Goal: Use online tool/utility: Utilize a website feature to perform a specific function

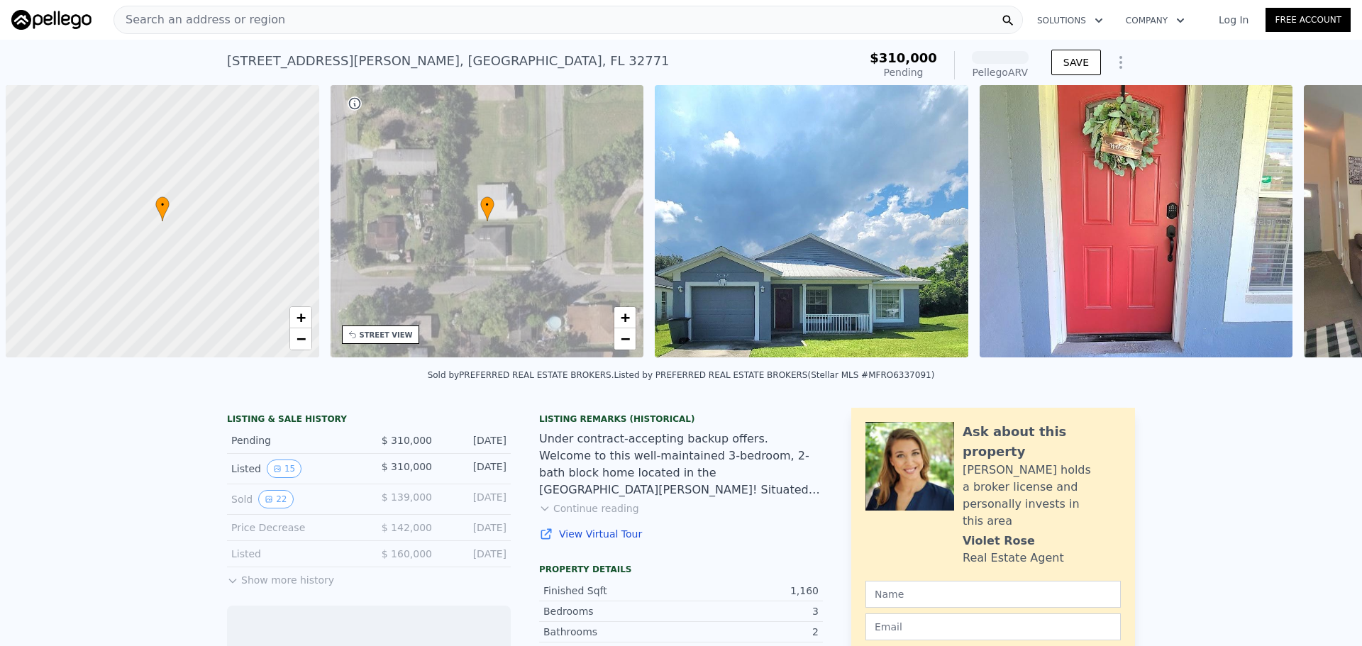
scroll to position [0, 6]
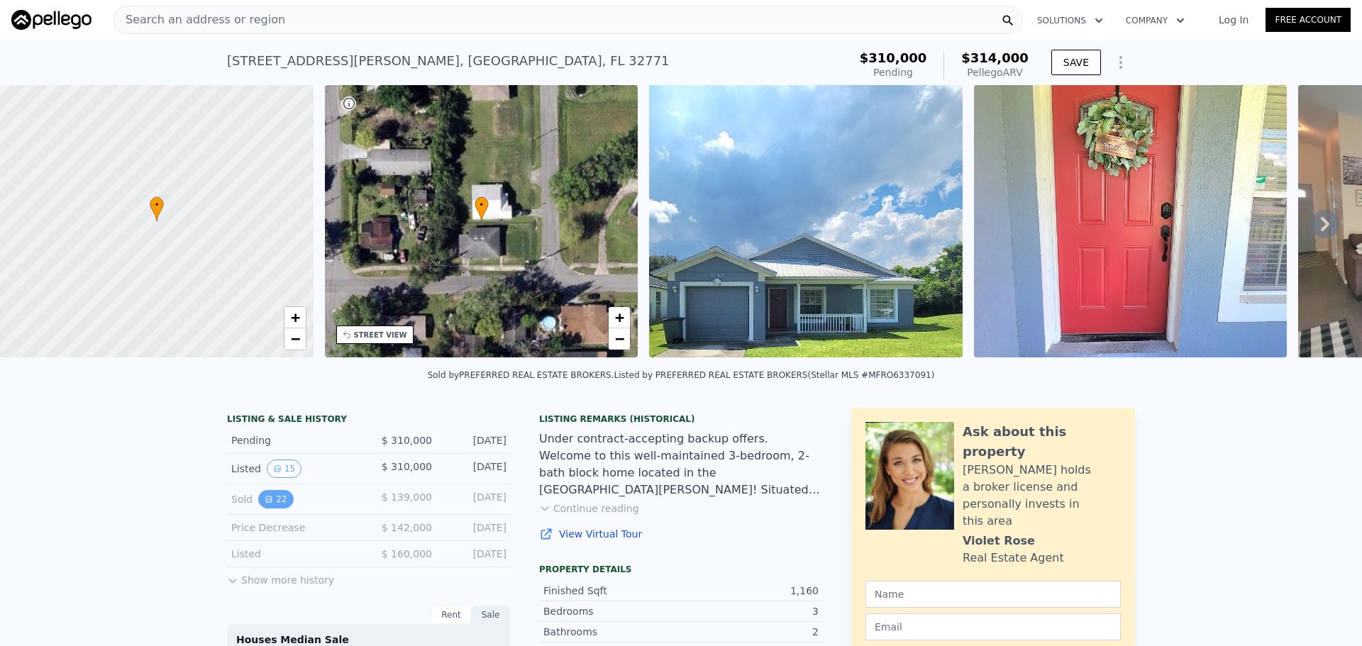
click at [269, 507] on button "22" at bounding box center [275, 499] width 35 height 18
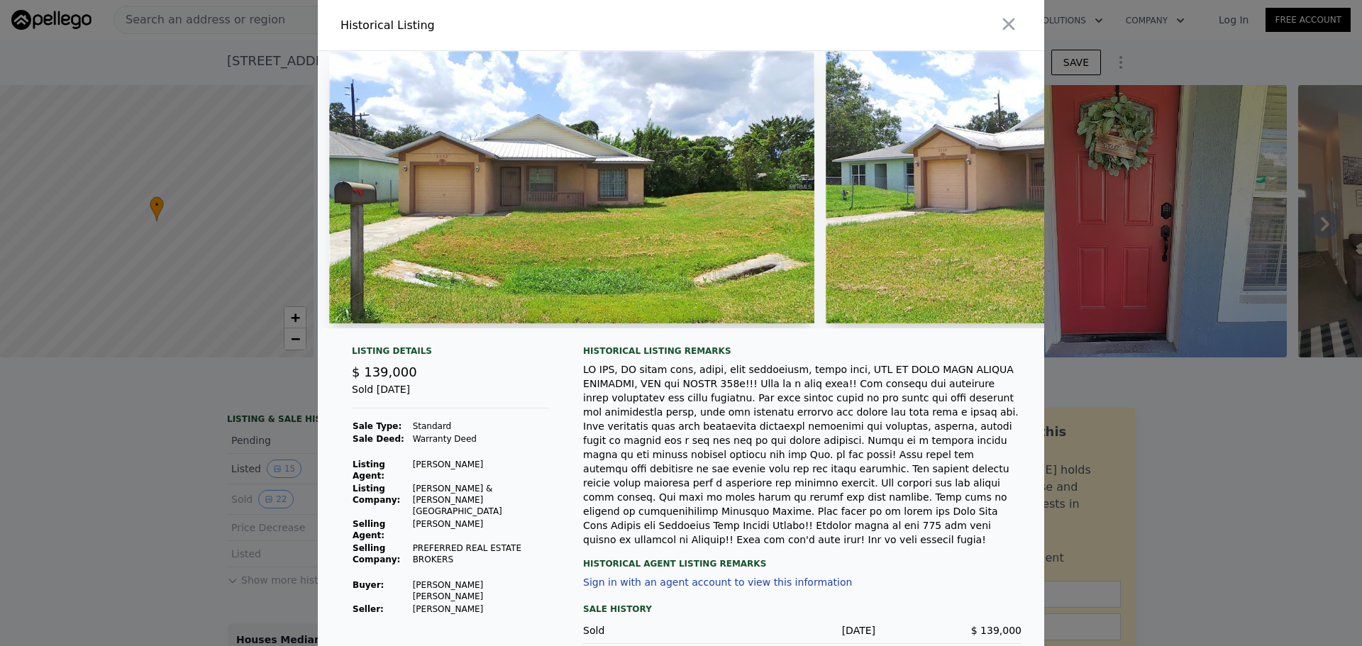
click at [689, 211] on img at bounding box center [571, 187] width 485 height 272
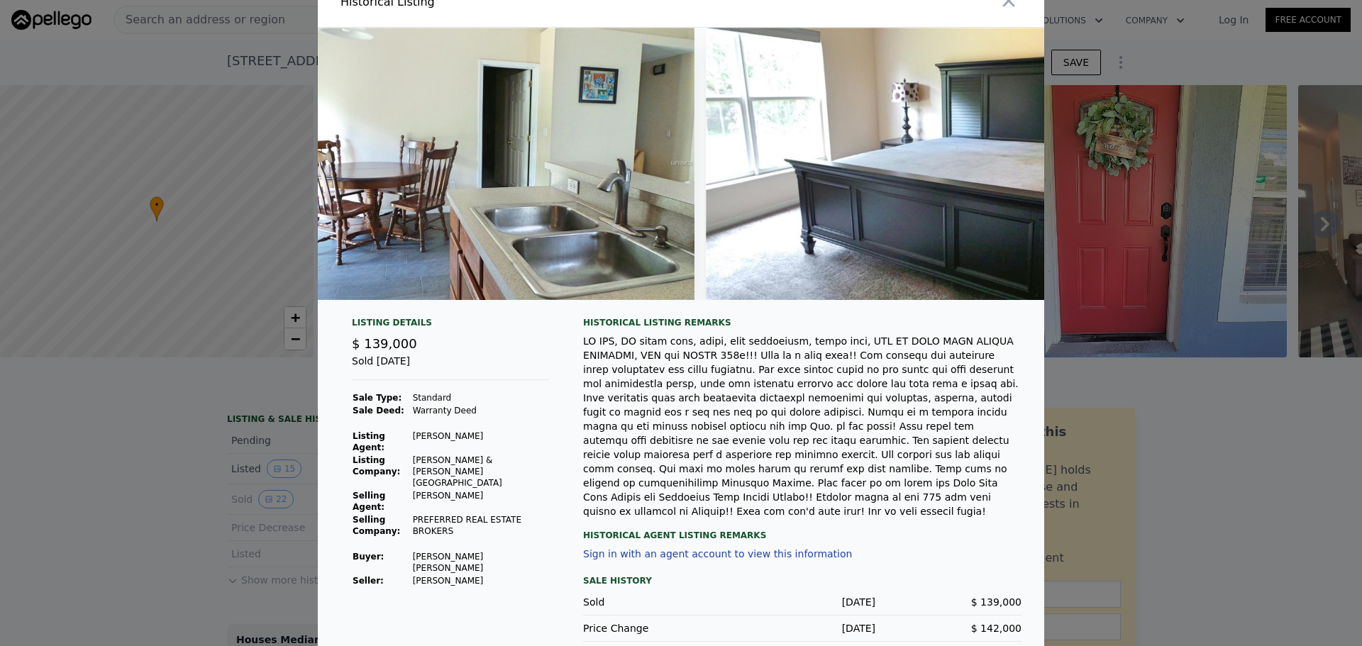
scroll to position [0, 0]
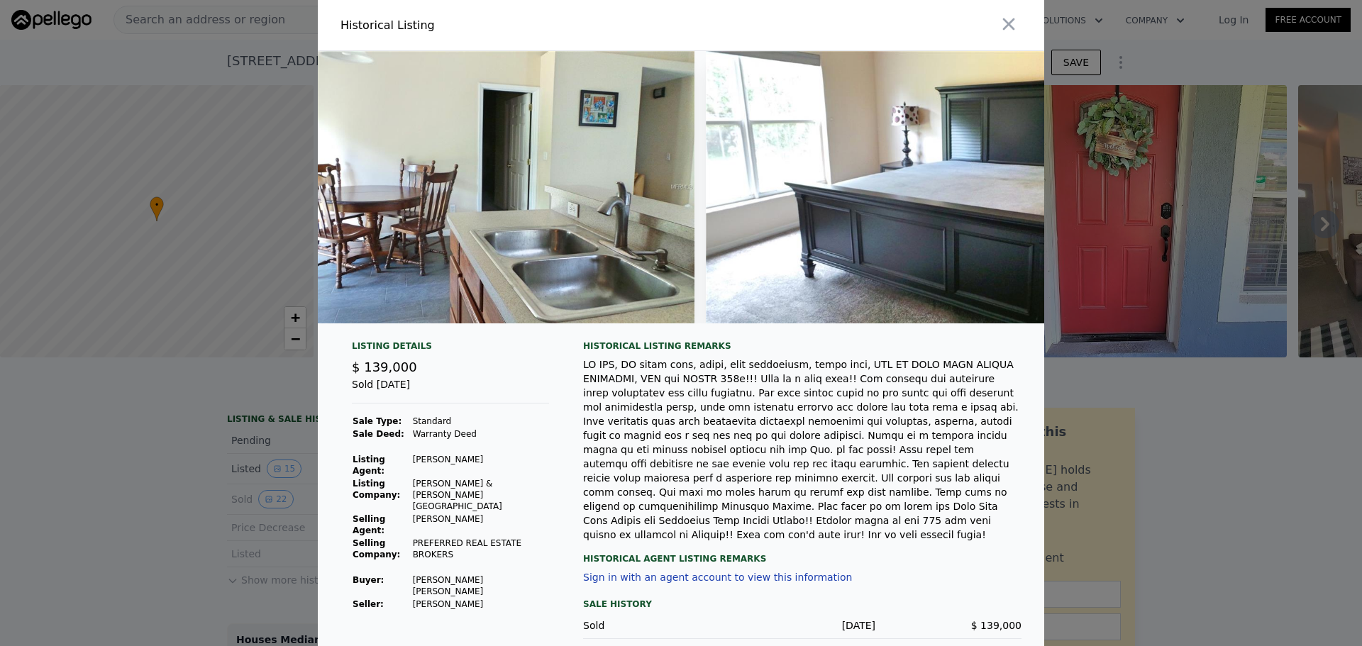
drag, startPoint x: 1002, startPoint y: 27, endPoint x: 988, endPoint y: 38, distance: 18.2
click at [1002, 27] on icon "button" at bounding box center [1009, 24] width 20 height 20
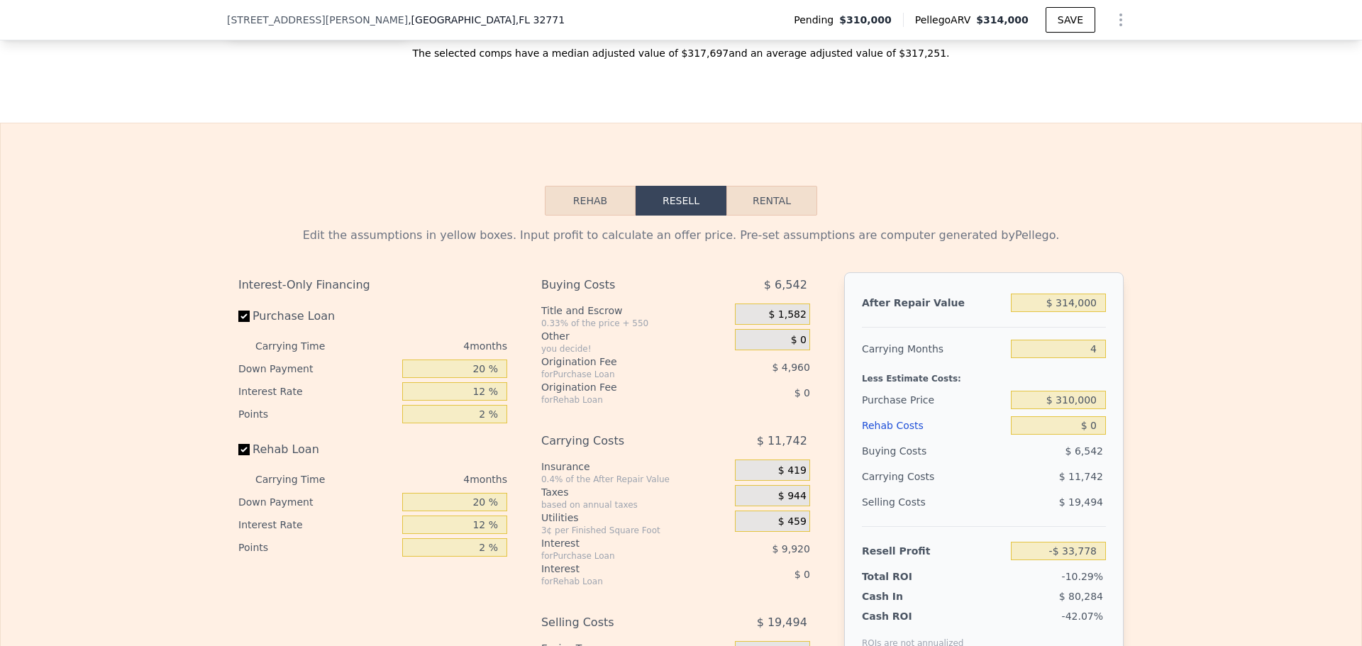
scroll to position [2051, 0]
click at [768, 215] on button "Rental" at bounding box center [771, 200] width 91 height 30
select select "30"
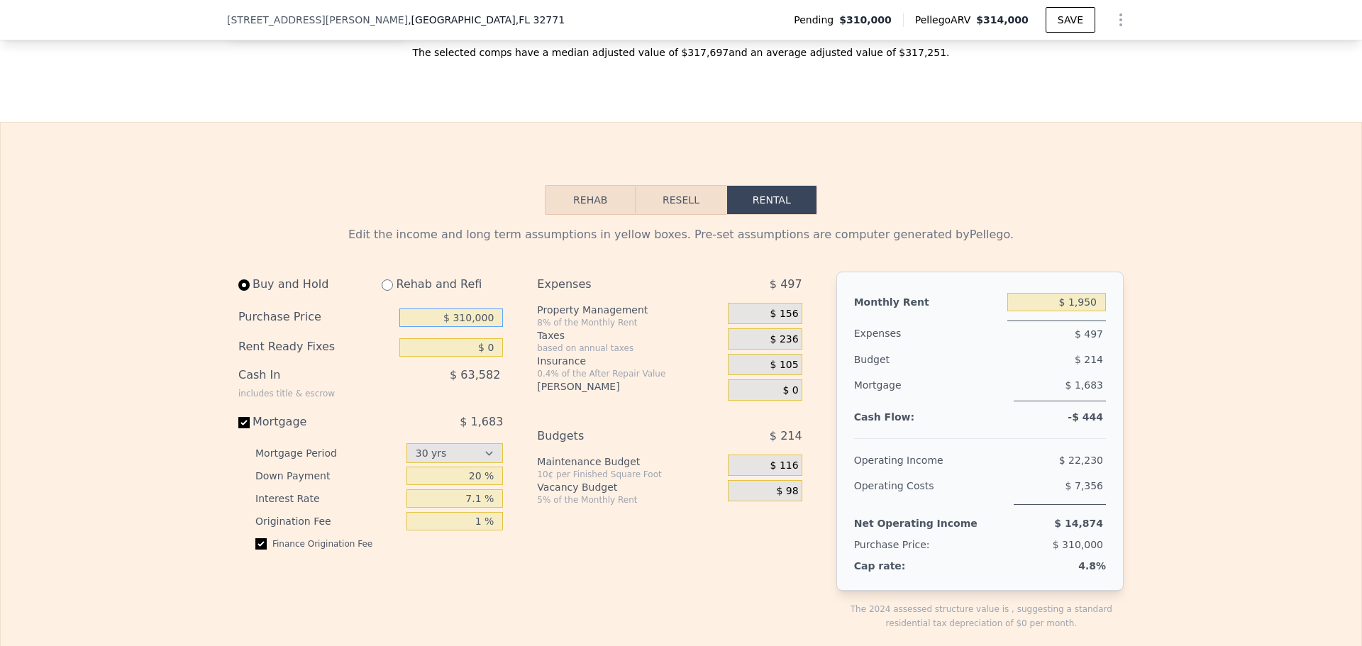
click at [425, 327] on input "$ 310,000" at bounding box center [451, 318] width 104 height 18
click at [426, 327] on input "$ 310,000" at bounding box center [451, 318] width 104 height 18
click at [439, 327] on input "$ 310,000" at bounding box center [451, 318] width 104 height 18
click at [453, 327] on input "$ 310,000" at bounding box center [451, 318] width 104 height 18
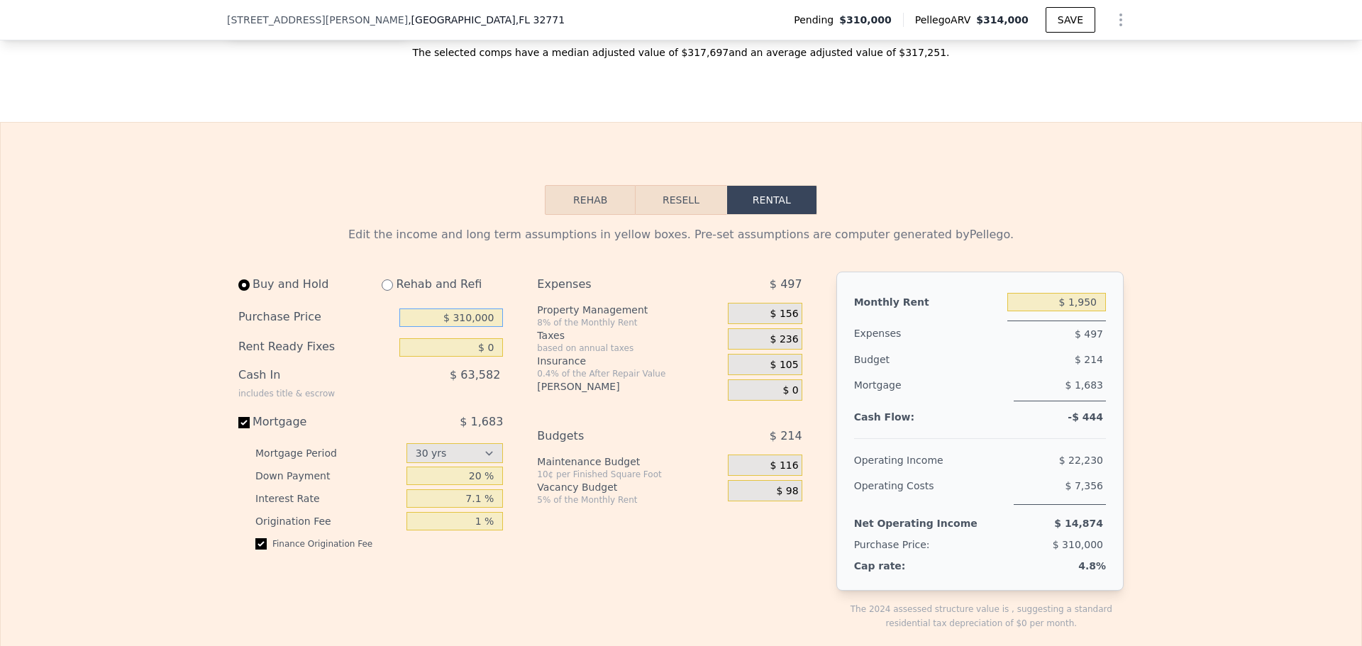
drag, startPoint x: 452, startPoint y: 336, endPoint x: 527, endPoint y: 341, distance: 74.6
click at [527, 341] on div "Buy and Hold Rehab and Refi Purchase Price $ 310,000 Rent Ready Fixes $ 0 Cash …" at bounding box center [525, 463] width 575 height 382
type input "$ 0"
type input "$ 240,000"
click at [455, 357] on input "$ 0" at bounding box center [451, 347] width 104 height 18
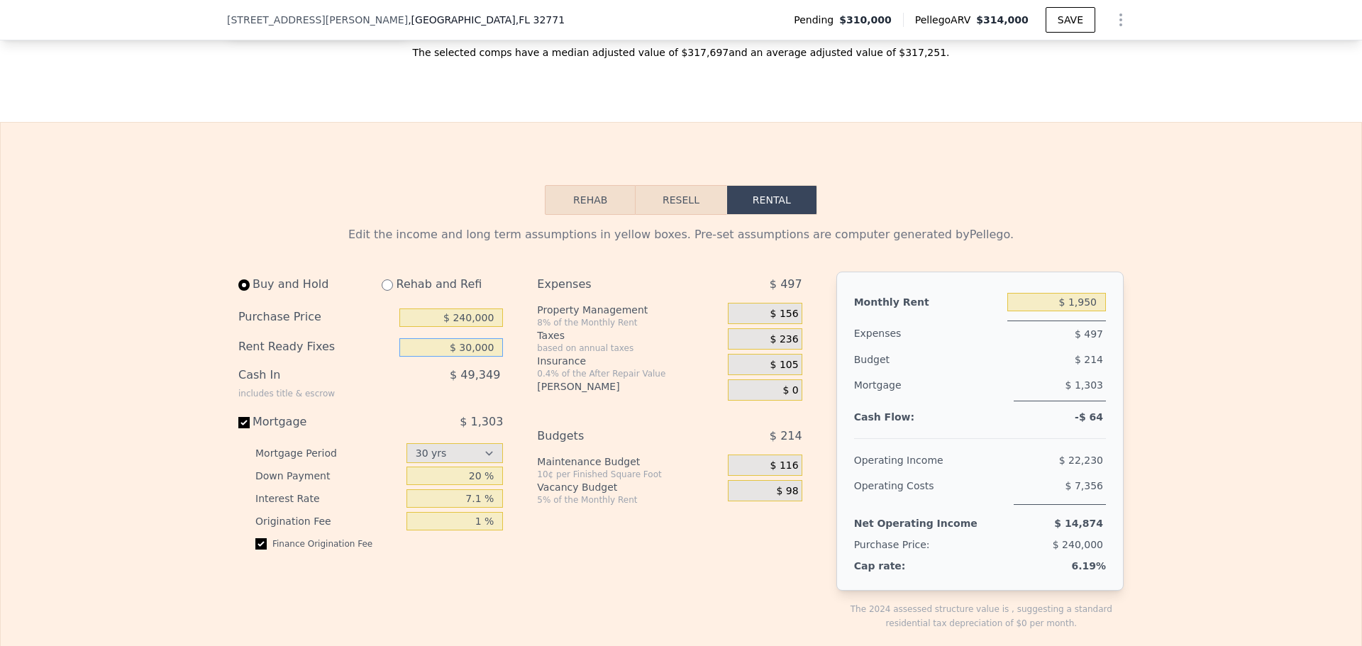
type input "$ 30,000"
click at [674, 297] on div "Expenses" at bounding box center [614, 285] width 155 height 26
click at [1047, 311] on input "$ 1,950" at bounding box center [1056, 302] width 99 height 18
type input "$ 0"
type input "$ 2,400"
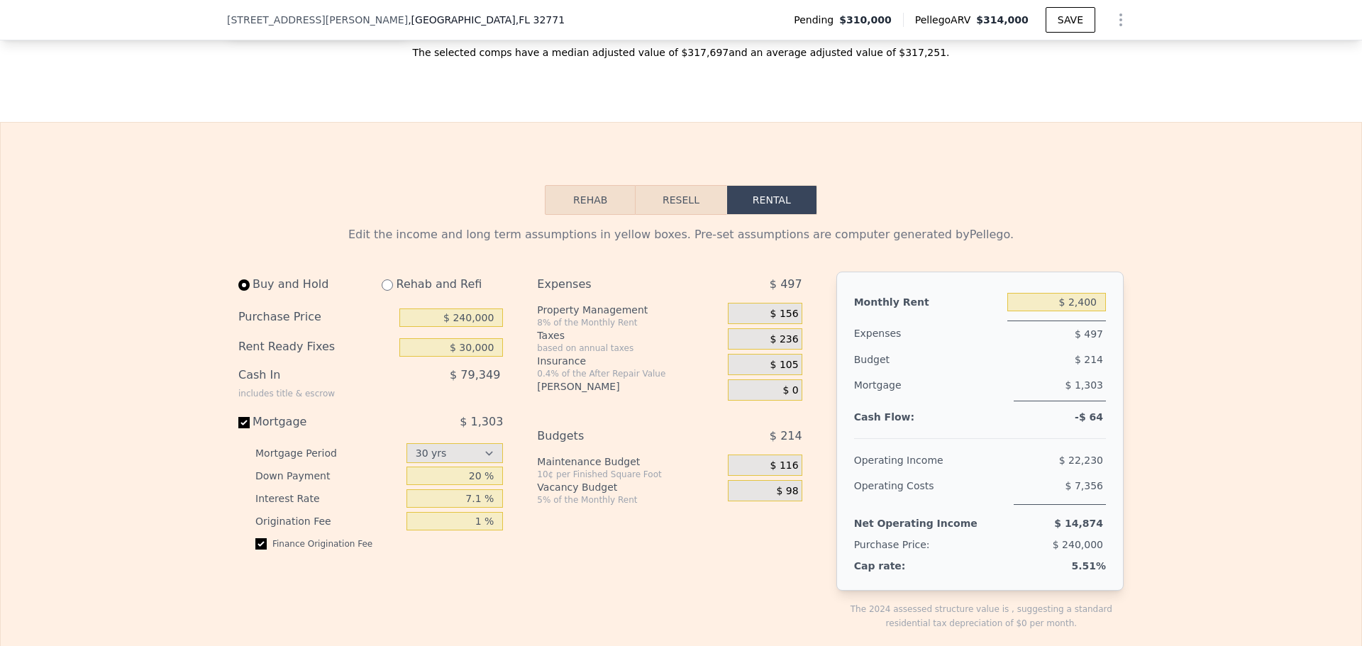
click at [454, 508] on input "7.1 %" at bounding box center [454, 498] width 97 height 18
type input "1 %"
type input "$ 1,950"
type input "11.9 %"
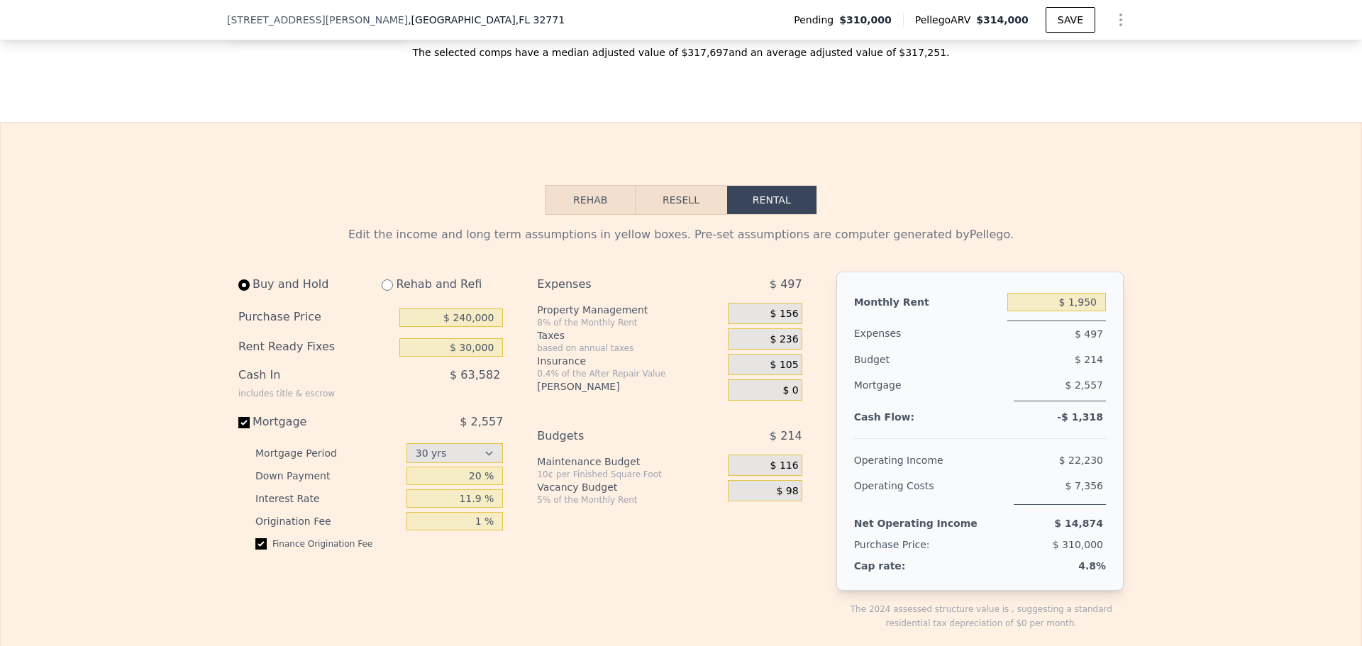
click at [631, 441] on div "Expenses $ 497 Property Management 8% of the Monthly Rent $ 156 Taxes based on …" at bounding box center [675, 463] width 276 height 382
drag, startPoint x: 434, startPoint y: 339, endPoint x: 526, endPoint y: 346, distance: 91.8
click at [526, 346] on div "Buy and Hold Rehab and Refi Purchase Price $ 240,000 Rent Ready Fixes $ 30,000 …" at bounding box center [525, 463] width 575 height 382
type input "$ 2"
click at [426, 433] on div "Buy and Hold Rehab and Refi Purchase Price $ 234,000 Rent Ready Fixes $ 30,000 …" at bounding box center [370, 416] width 265 height 289
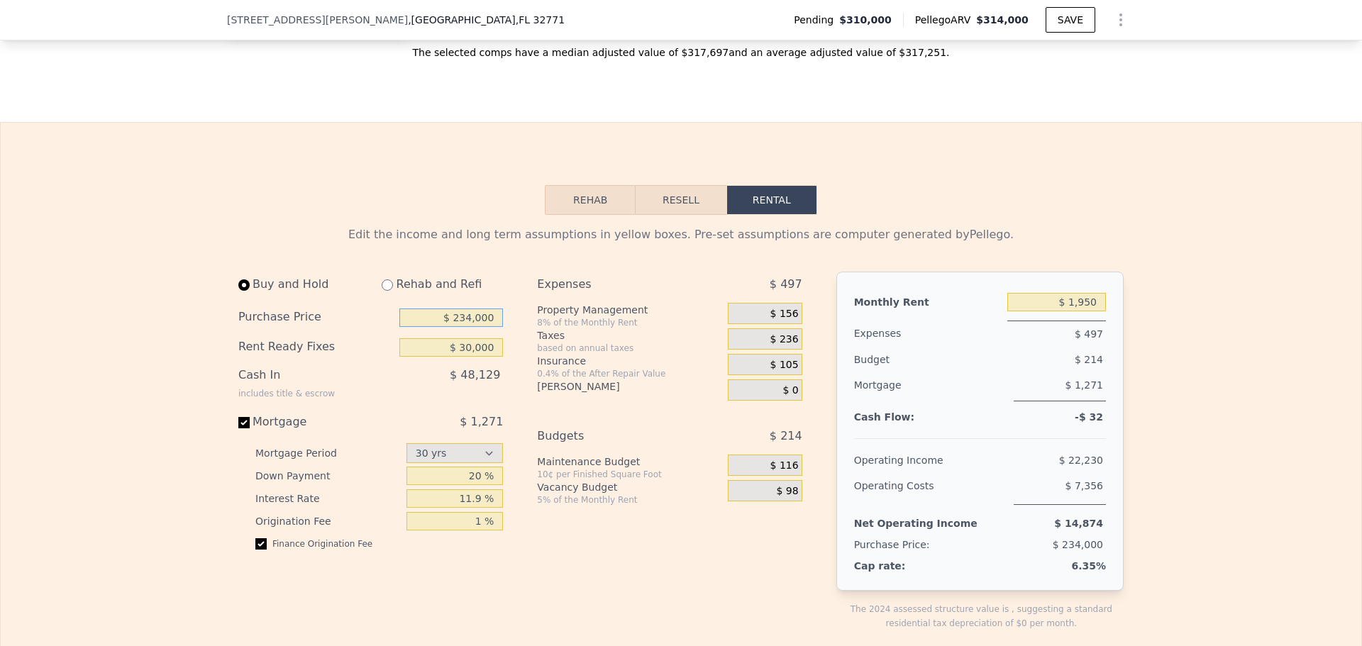
click at [433, 327] on input "$ 234,000" at bounding box center [451, 318] width 104 height 18
type input "$ 0"
type input "$ 240,000"
click at [374, 399] on div "$ 48,129" at bounding box center [421, 380] width 162 height 37
click at [771, 321] on span "$ 156" at bounding box center [784, 314] width 28 height 13
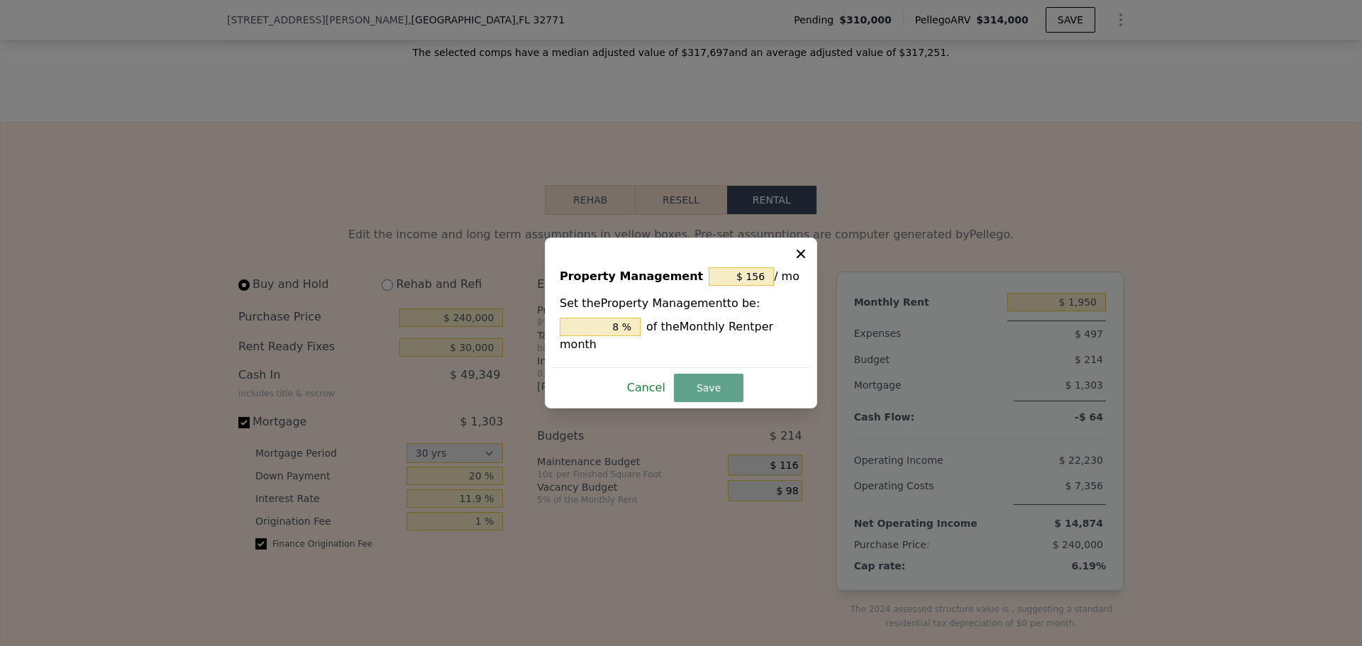
click at [643, 383] on button "Cancel" at bounding box center [646, 388] width 50 height 23
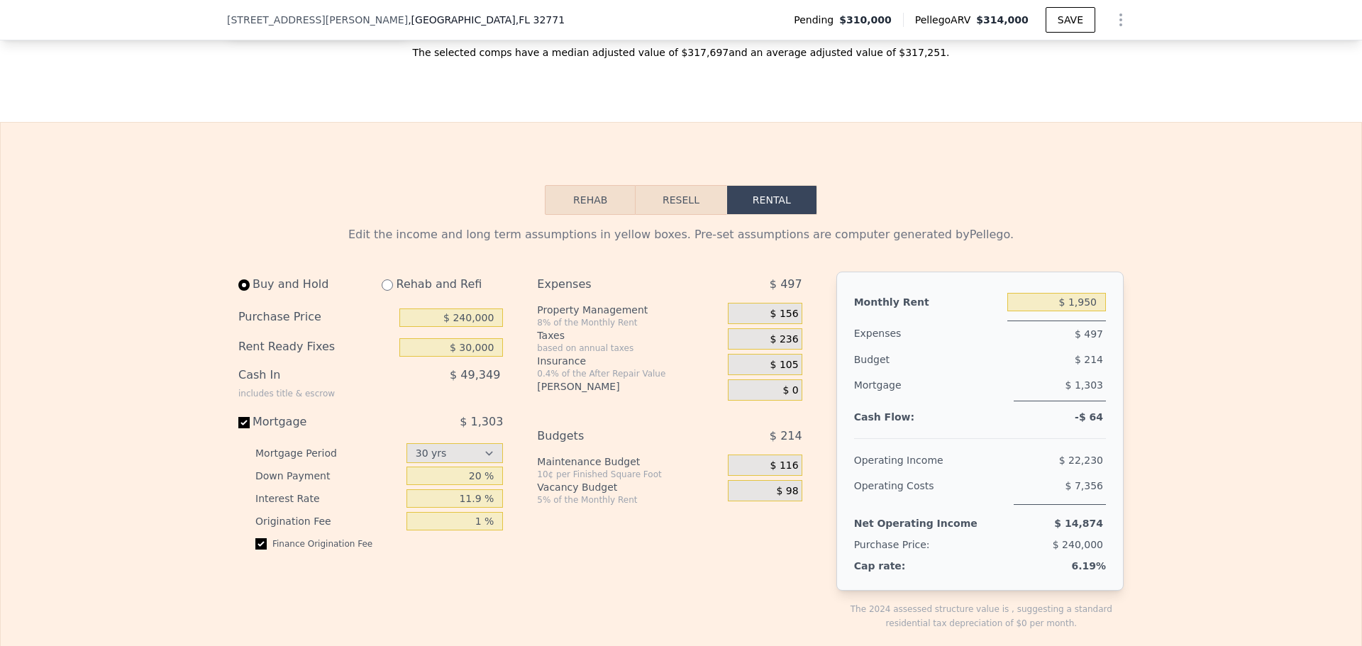
click at [898, 243] on div "Edit the income and long term assumptions in yellow boxes. Pre-set assumptions …" at bounding box center [680, 234] width 885 height 17
click at [1044, 311] on input "$ 1,950" at bounding box center [1056, 302] width 99 height 18
click at [1045, 311] on input "$ 1,950" at bounding box center [1056, 302] width 99 height 18
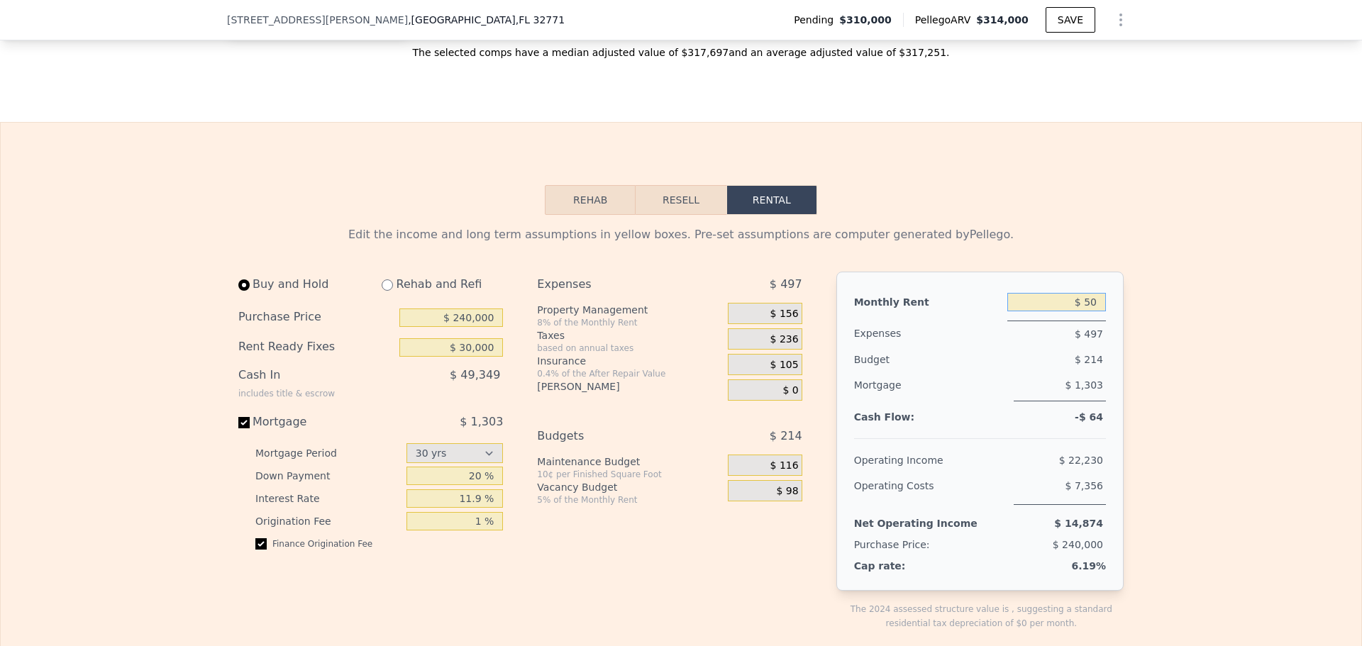
type input "$ 0"
type input "$ 2,400"
click at [677, 215] on button "Resell" at bounding box center [680, 200] width 90 height 30
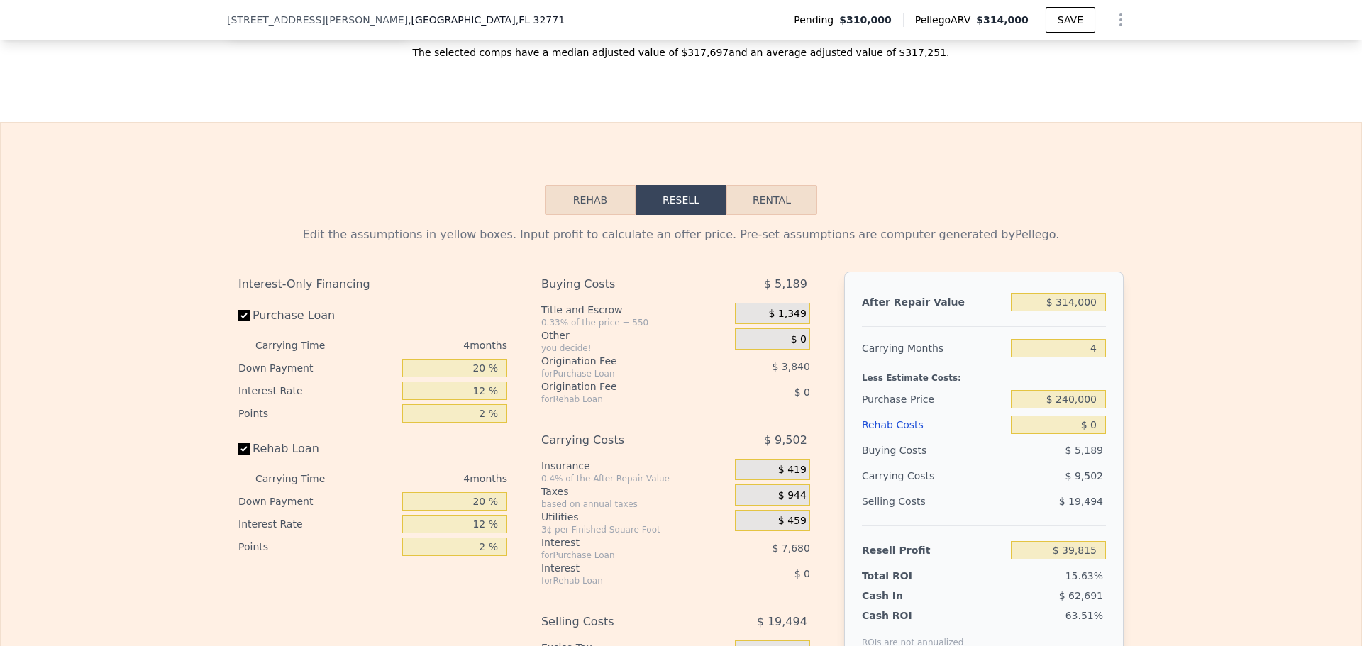
click at [584, 215] on button "Rehab" at bounding box center [590, 200] width 91 height 30
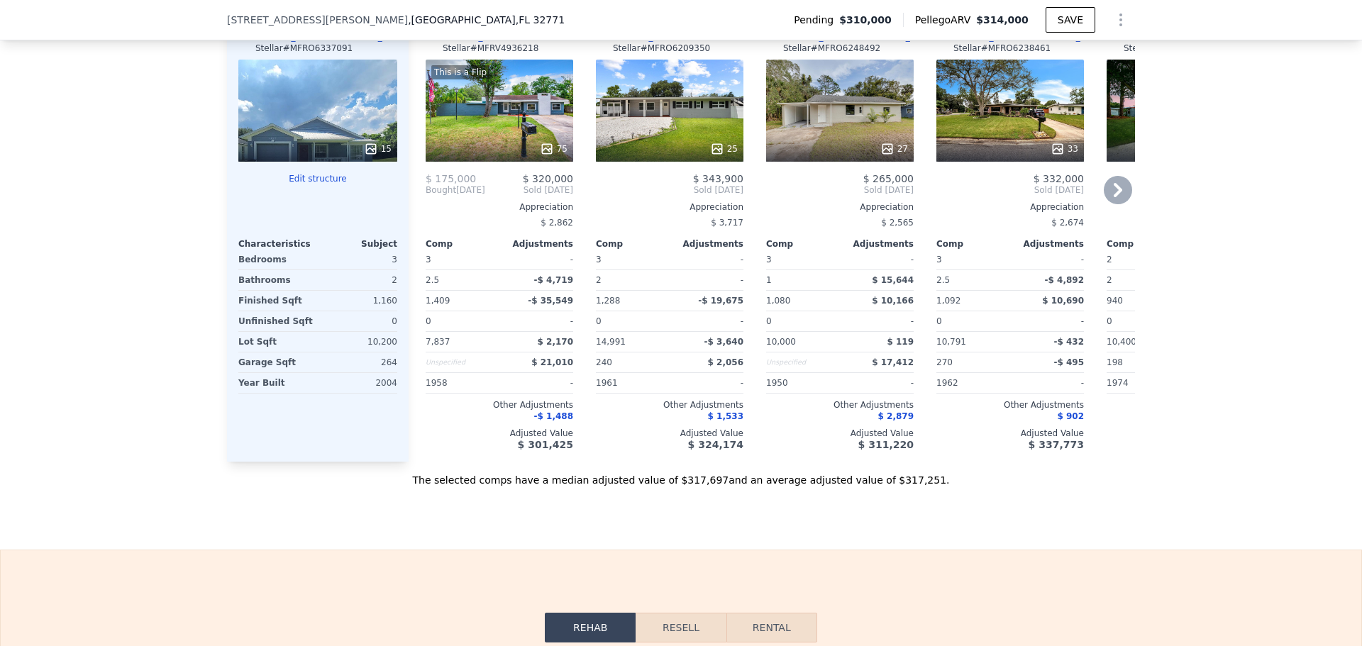
scroll to position [1624, 0]
